Goal: Information Seeking & Learning: Check status

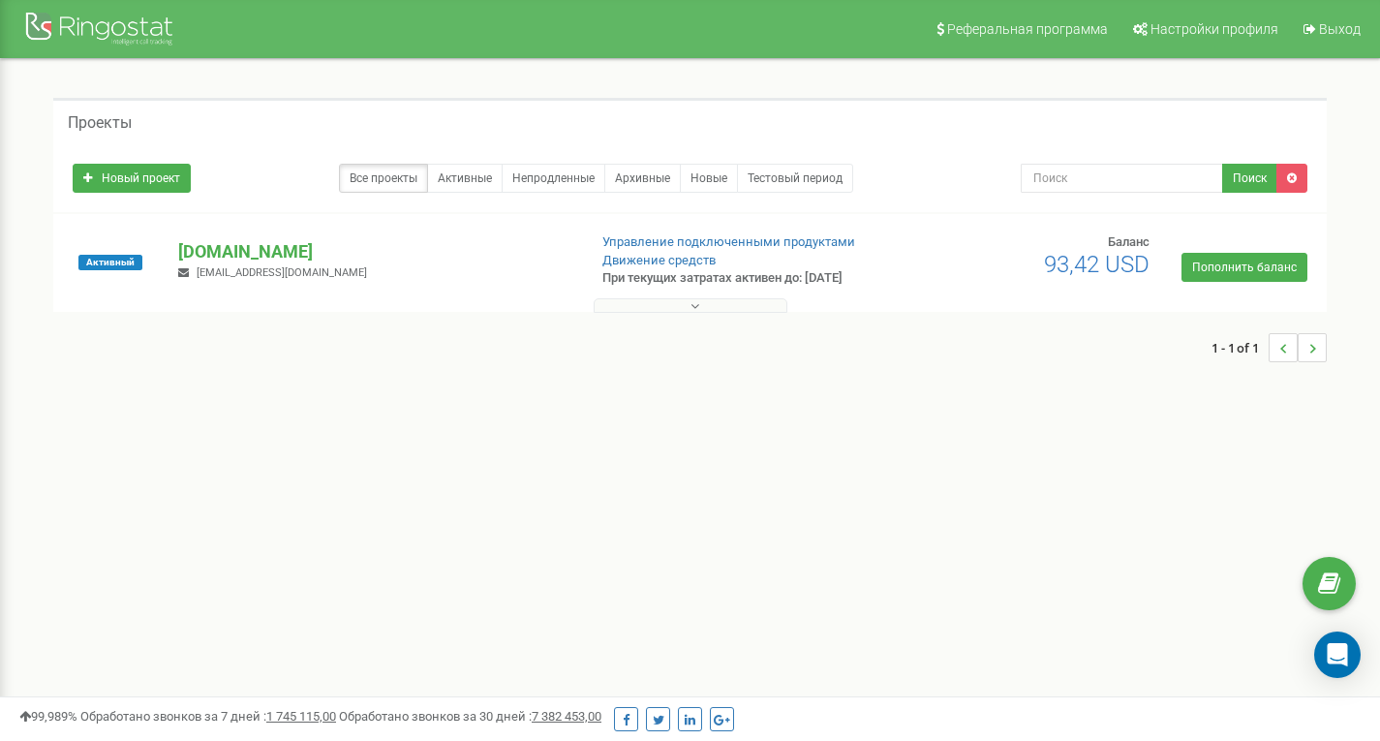
click at [759, 310] on button at bounding box center [691, 305] width 194 height 15
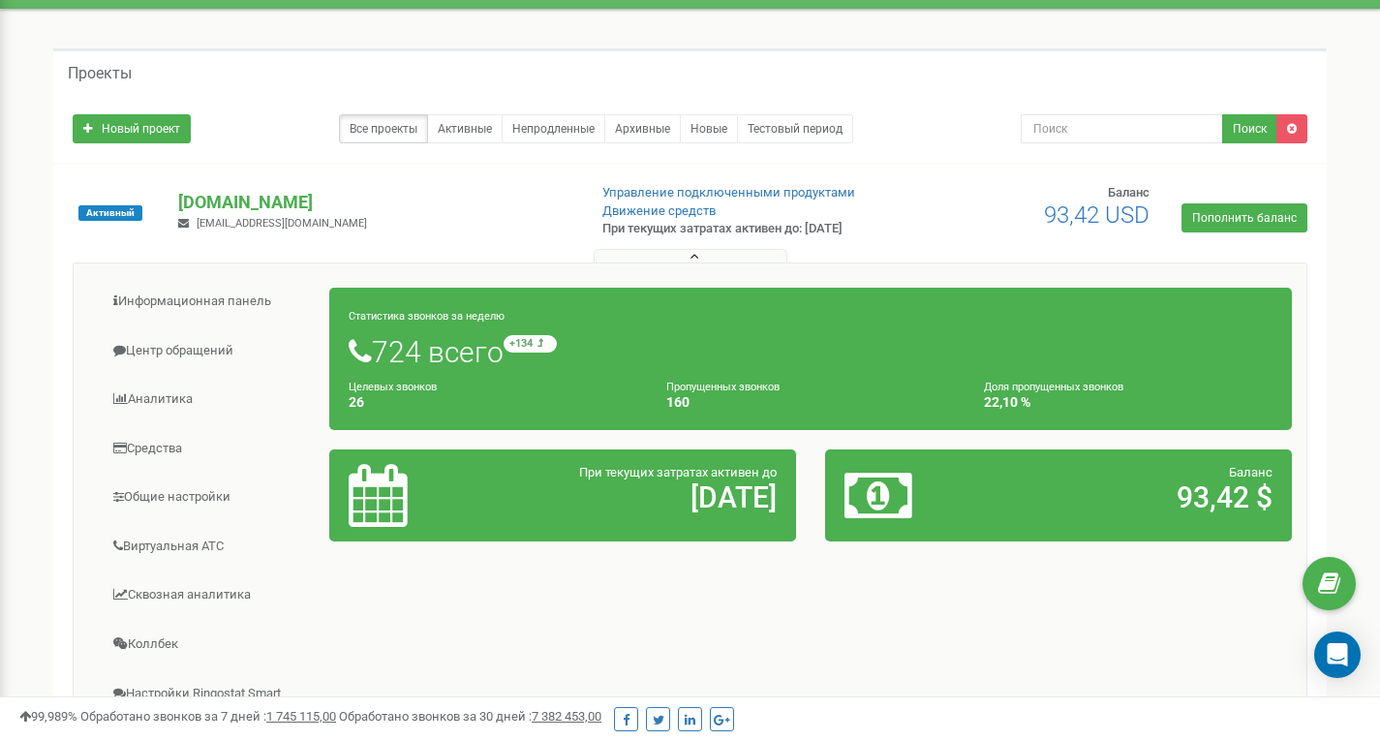
scroll to position [40, 0]
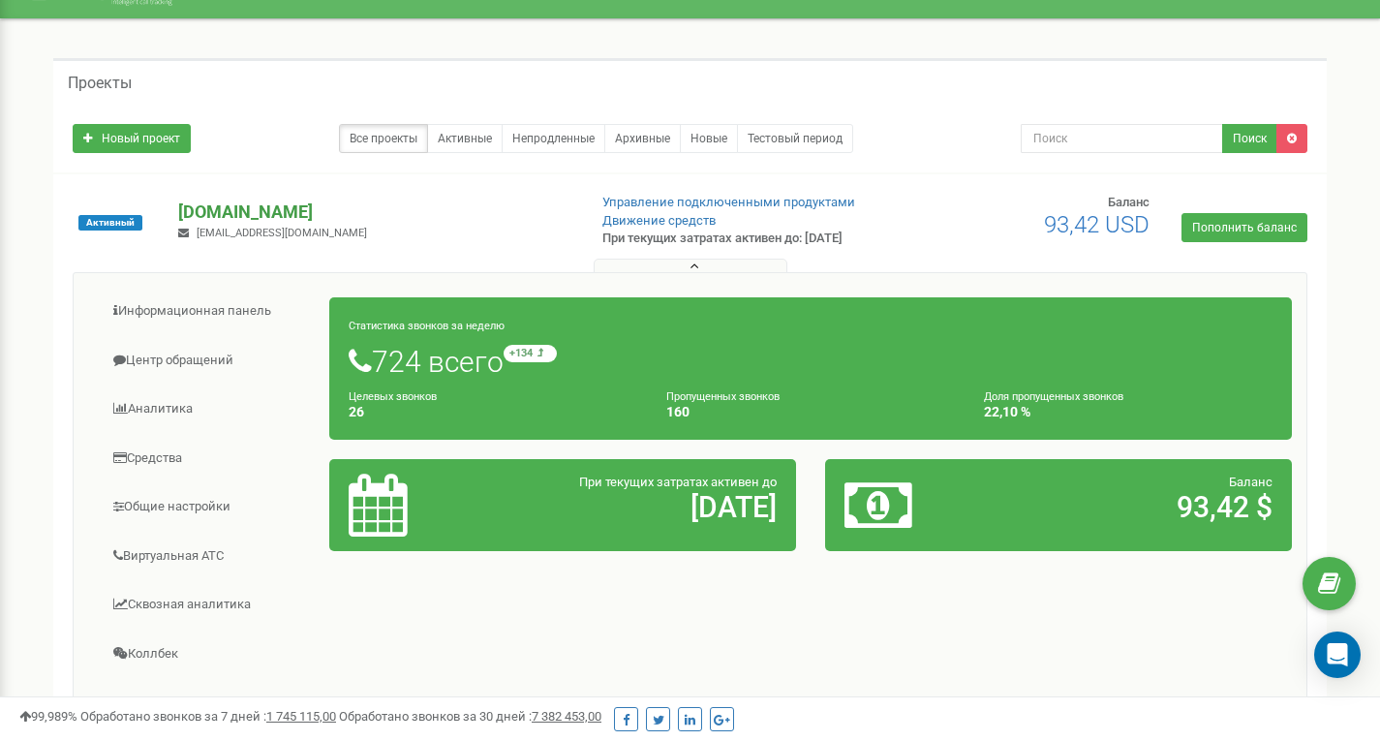
click at [240, 214] on p "[DOMAIN_NAME]" at bounding box center [374, 211] width 392 height 25
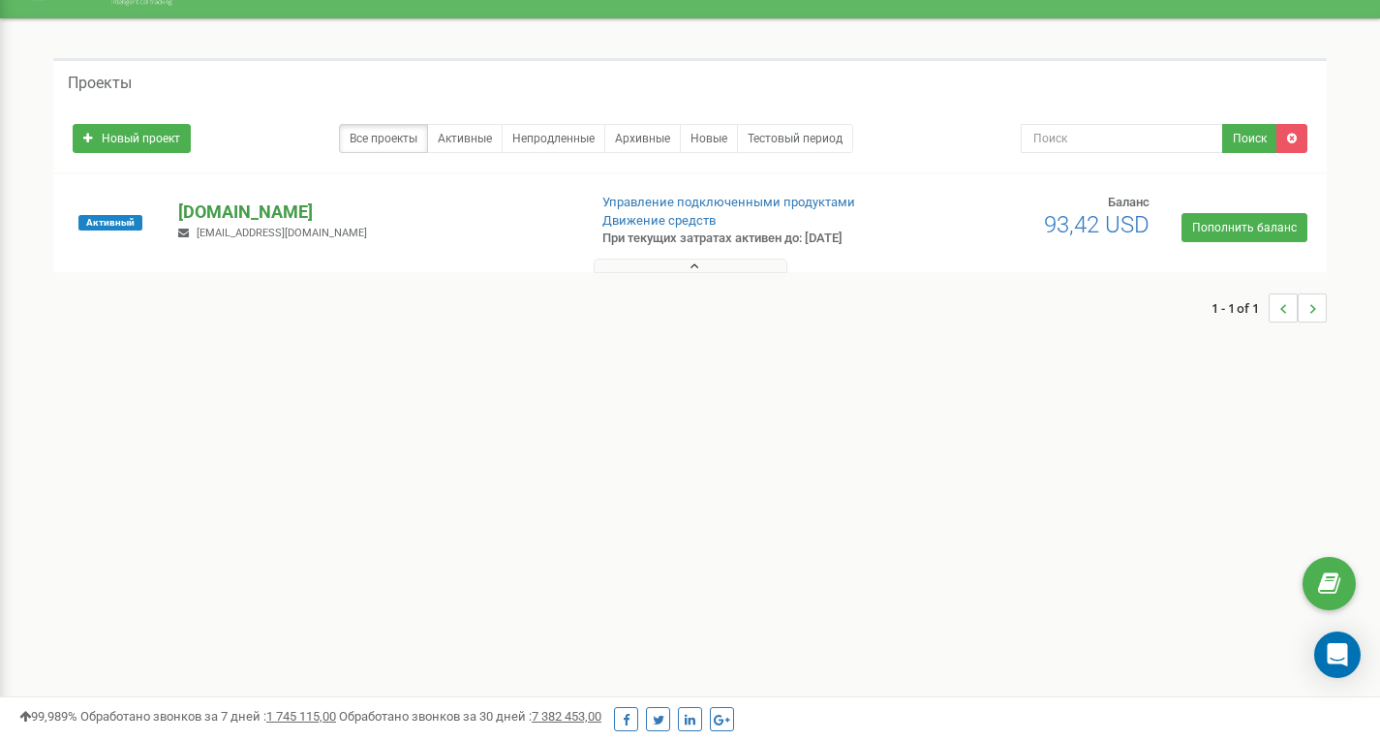
click at [237, 210] on p "[DOMAIN_NAME]" at bounding box center [374, 211] width 392 height 25
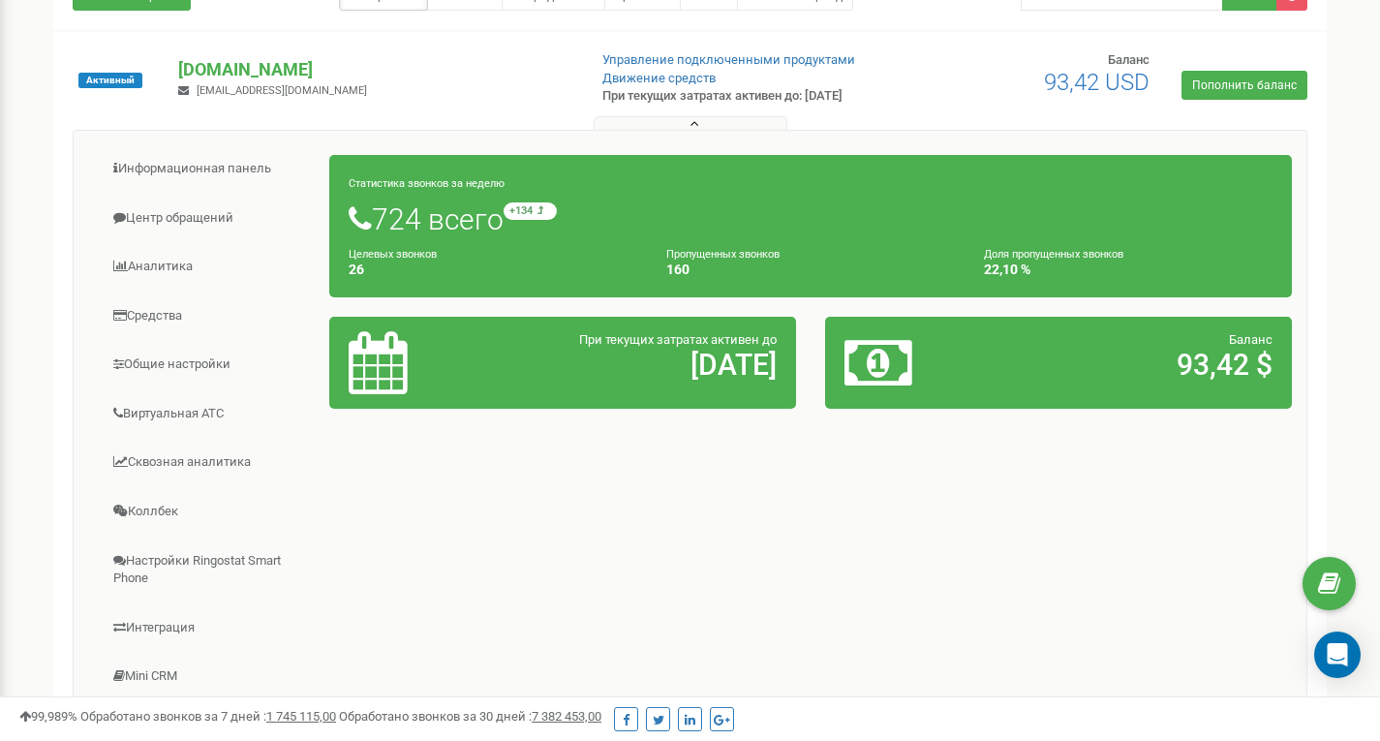
scroll to position [184, 0]
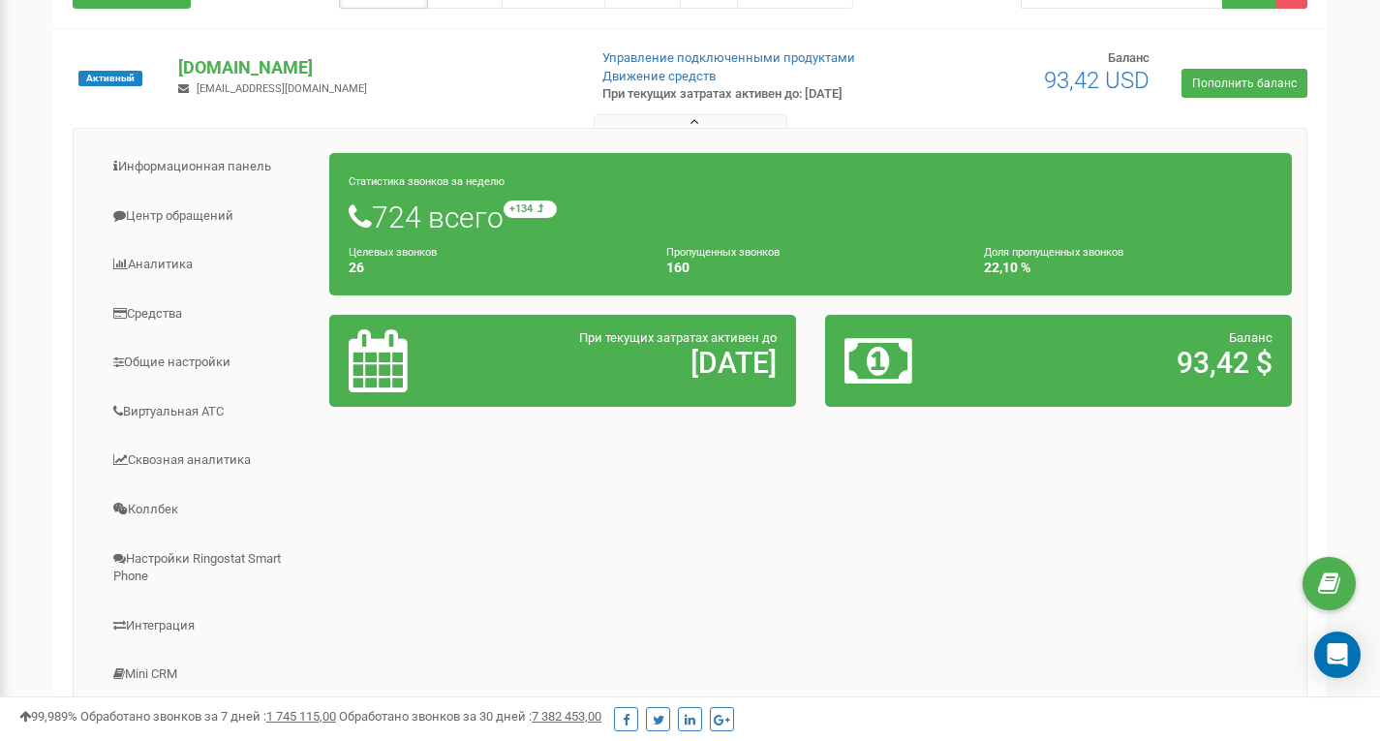
click at [674, 272] on h4 "160" at bounding box center [810, 267] width 289 height 15
click at [684, 245] on div "Пропущенных звонков 160" at bounding box center [811, 259] width 318 height 33
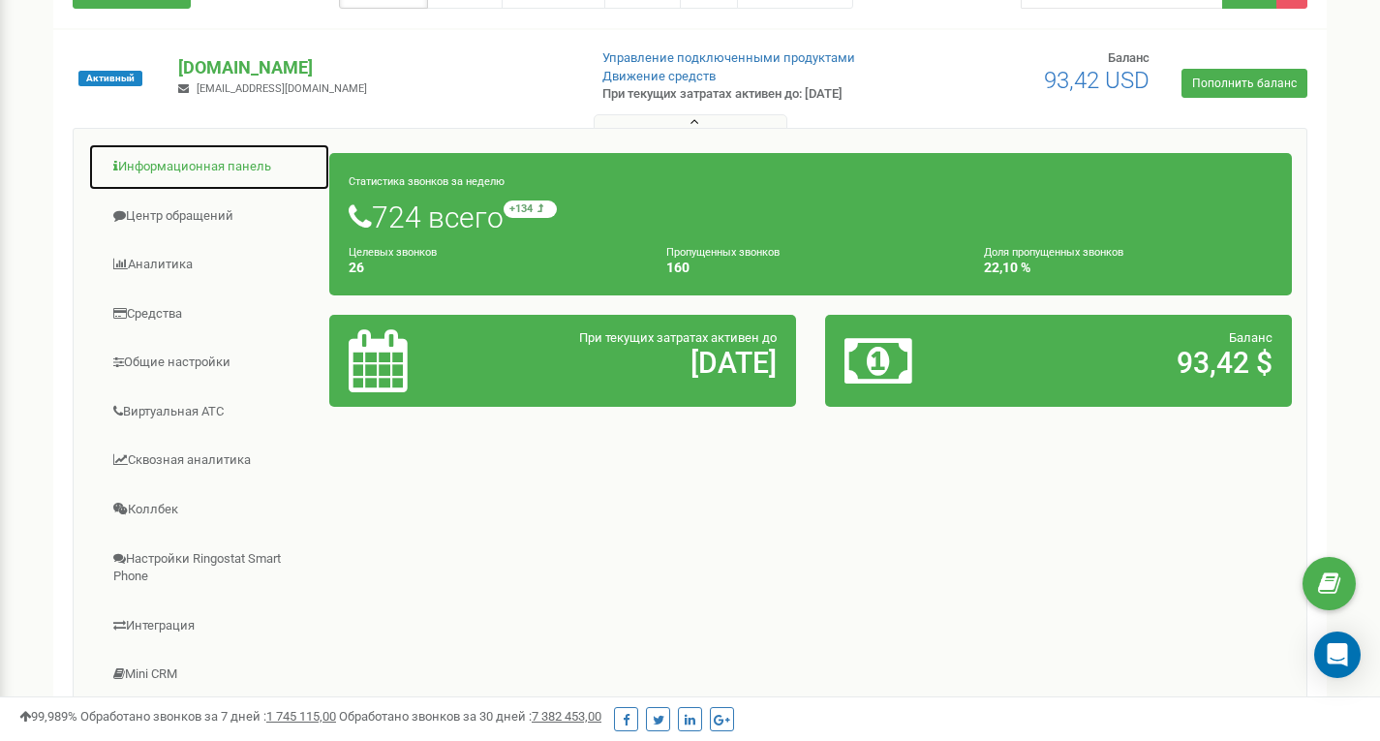
click at [197, 168] on link "Информационная панель" at bounding box center [209, 166] width 242 height 47
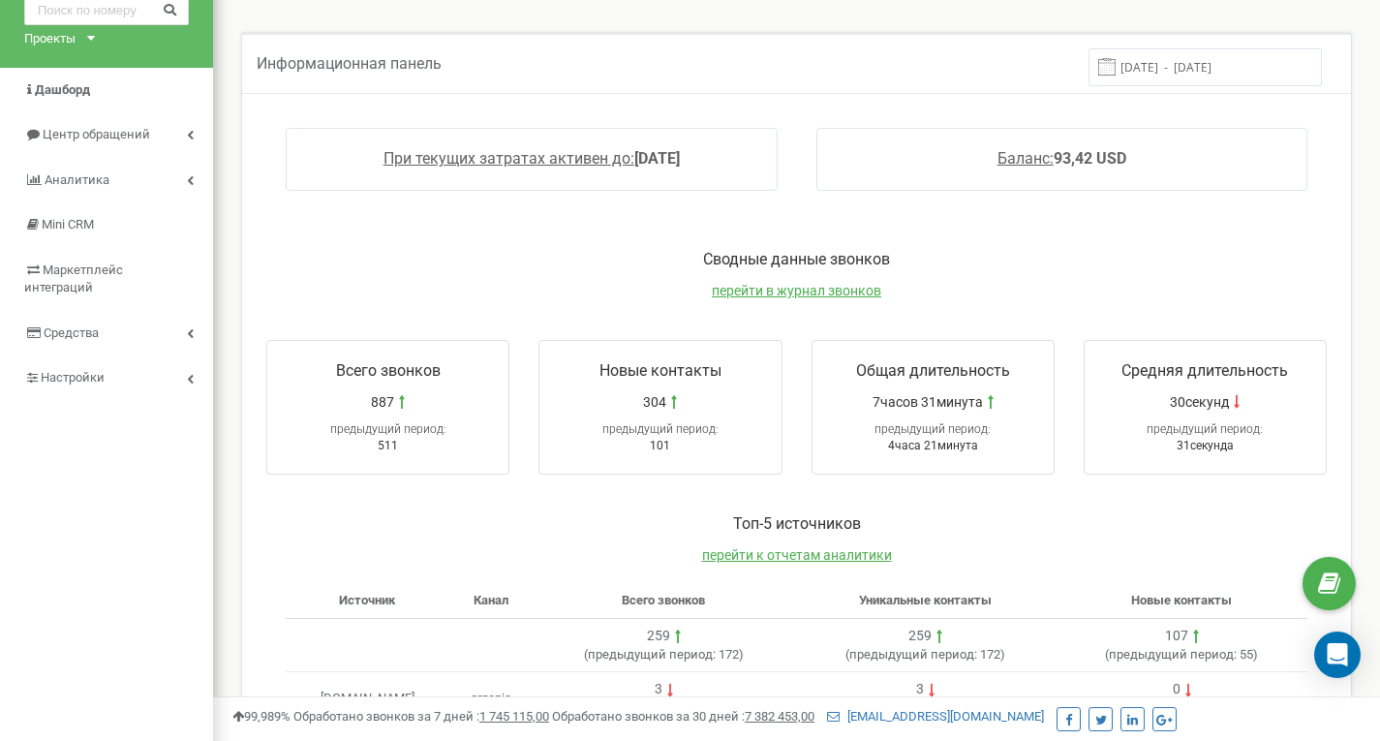
scroll to position [143, 0]
